Goal: Find specific page/section: Find specific page/section

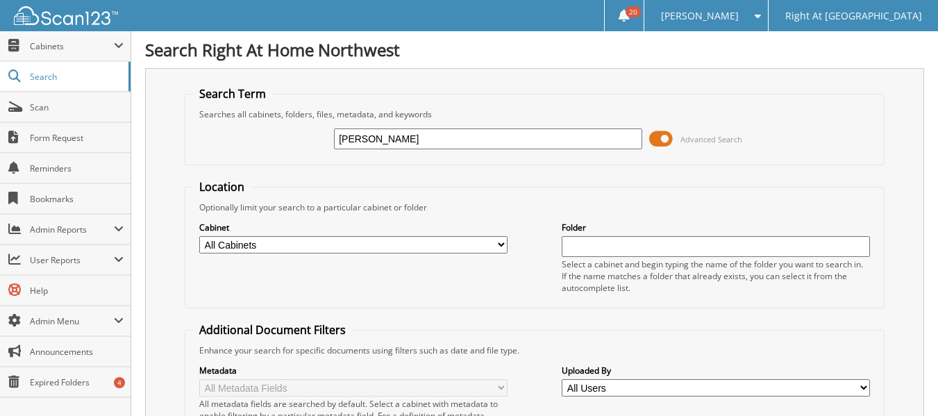
type input "[PERSON_NAME]"
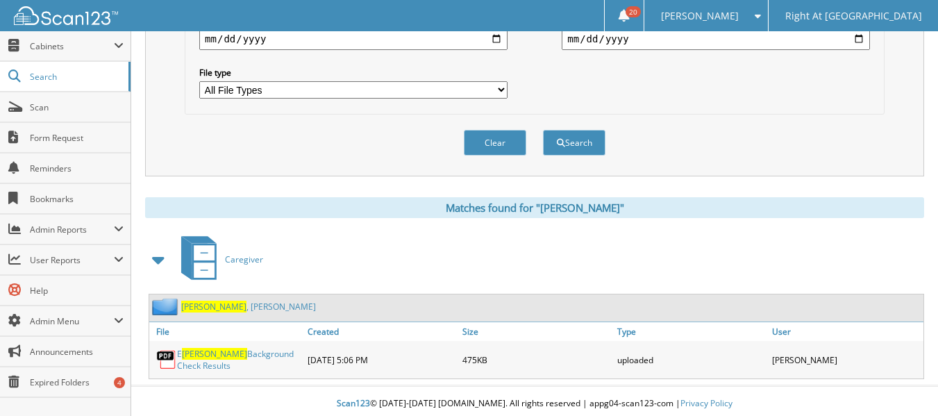
scroll to position [441, 0]
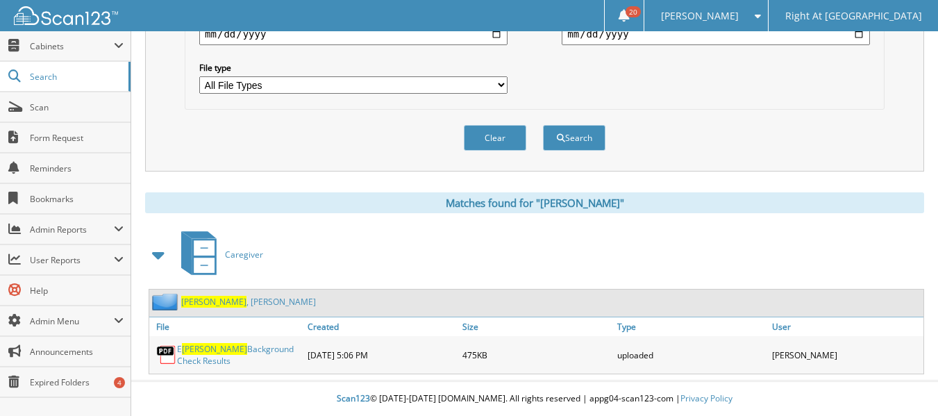
click at [243, 304] on link "Robles , Esmeralda" at bounding box center [248, 302] width 135 height 12
